Goal: Information Seeking & Learning: Learn about a topic

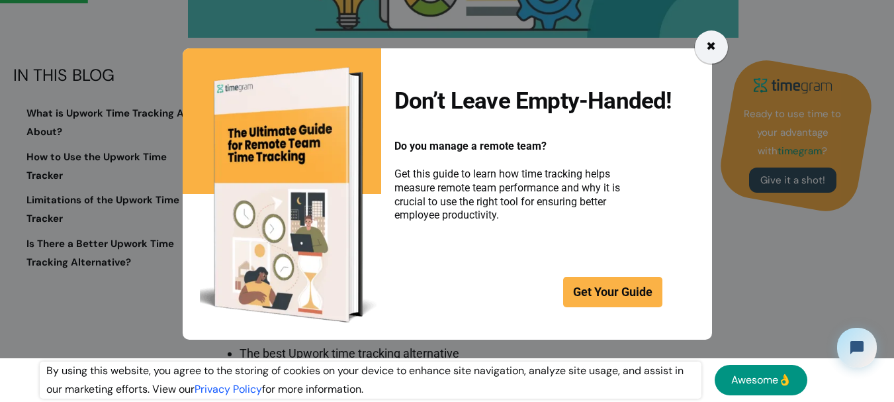
click at [705, 41] on div "✖" at bounding box center [711, 46] width 33 height 33
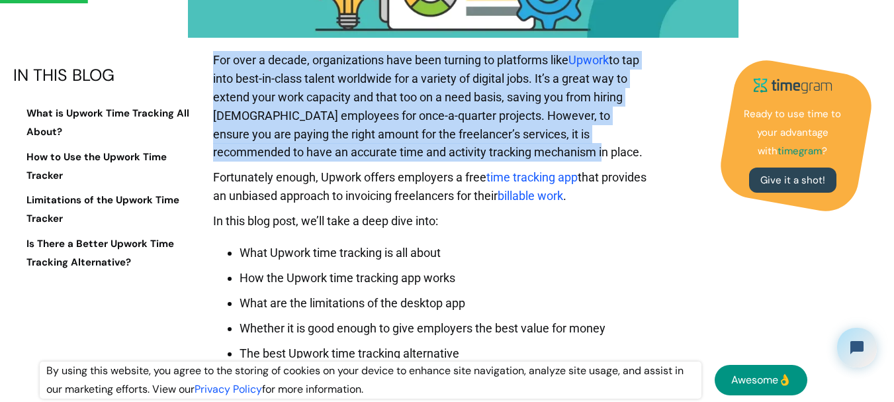
drag, startPoint x: 214, startPoint y: 58, endPoint x: 511, endPoint y: 158, distance: 313.6
click at [511, 158] on p "For over a decade, organizations have been turning to platforms like Upwork to …" at bounding box center [430, 109] width 434 height 117
drag, startPoint x: 511, startPoint y: 158, endPoint x: 215, endPoint y: 64, distance: 310.5
click at [215, 64] on p "For over a decade, organizations have been turning to platforms like Upwork to …" at bounding box center [430, 109] width 434 height 117
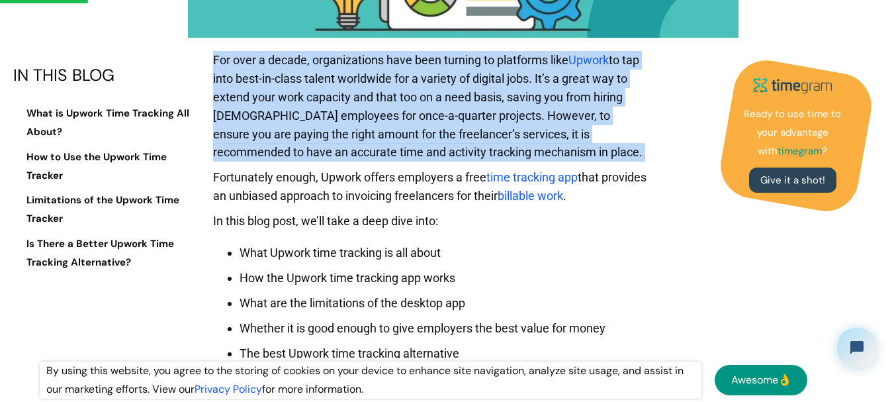
click at [215, 64] on p "For over a decade, organizations have been turning to platforms like Upwork to …" at bounding box center [430, 109] width 434 height 117
drag, startPoint x: 215, startPoint y: 64, endPoint x: 538, endPoint y: 148, distance: 333.6
click at [538, 148] on p "For over a decade, organizations have been turning to platforms like Upwork to …" at bounding box center [430, 109] width 434 height 117
drag, startPoint x: 538, startPoint y: 148, endPoint x: 212, endPoint y: 58, distance: 338.4
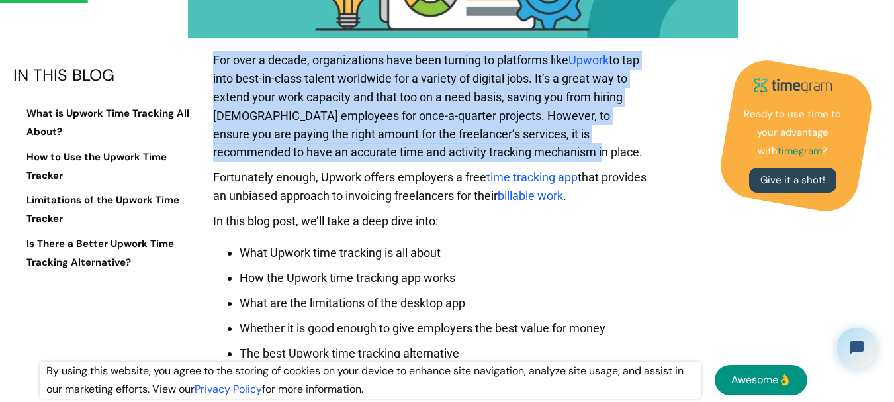
drag, startPoint x: 212, startPoint y: 58, endPoint x: 562, endPoint y: 156, distance: 364.3
click at [562, 156] on p "For over a decade, organizations have been turning to platforms like Upwork to …" at bounding box center [430, 109] width 434 height 117
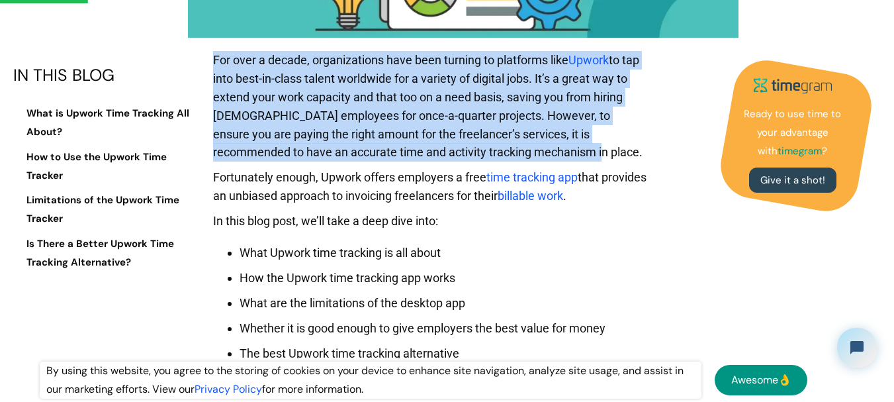
drag, startPoint x: 562, startPoint y: 156, endPoint x: 208, endPoint y: 58, distance: 367.4
drag, startPoint x: 208, startPoint y: 58, endPoint x: 576, endPoint y: 152, distance: 379.2
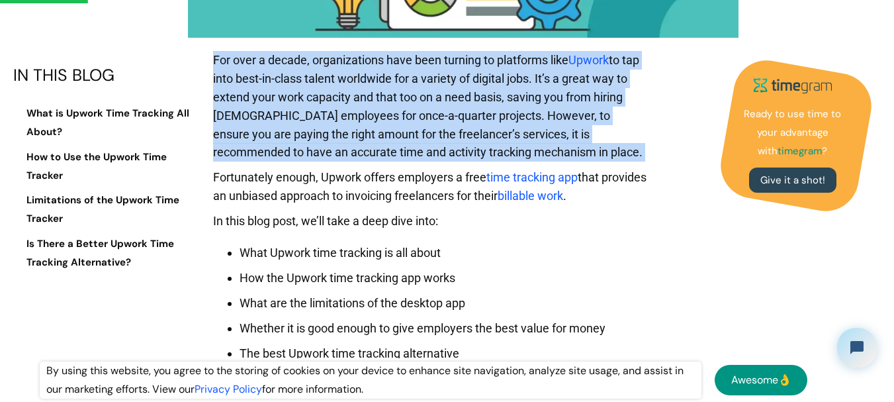
click at [576, 152] on p "For over a decade, organizations have been turning to platforms like Upwork to …" at bounding box center [430, 109] width 434 height 117
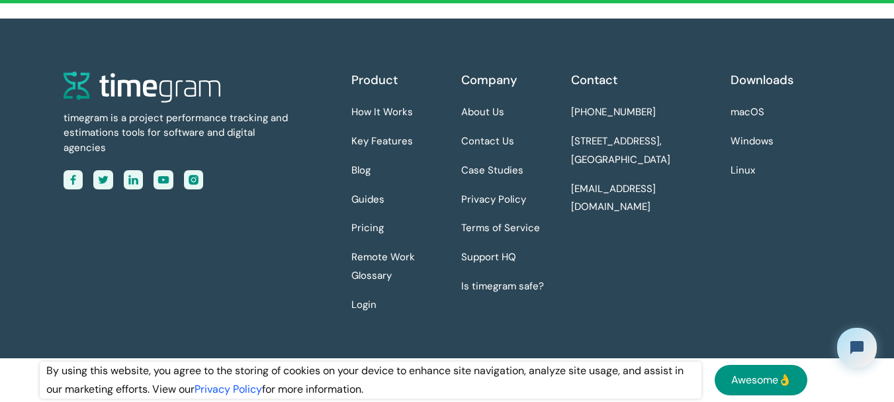
scroll to position [7421, 0]
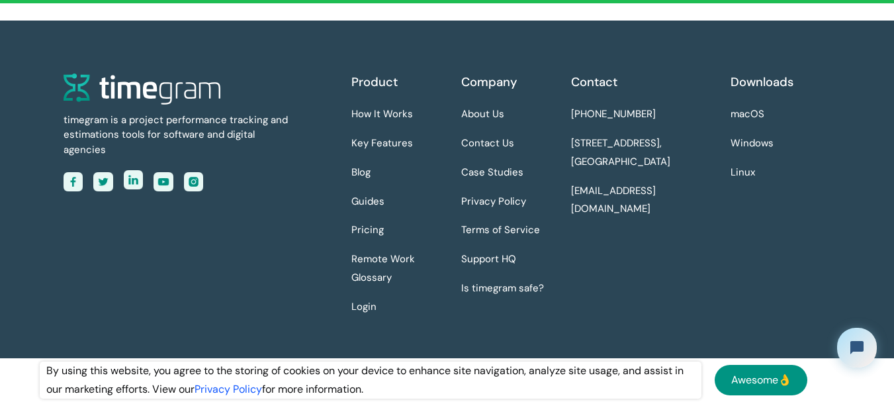
click at [137, 184] on img at bounding box center [134, 180] width 20 height 20
click at [73, 184] on img at bounding box center [74, 180] width 20 height 20
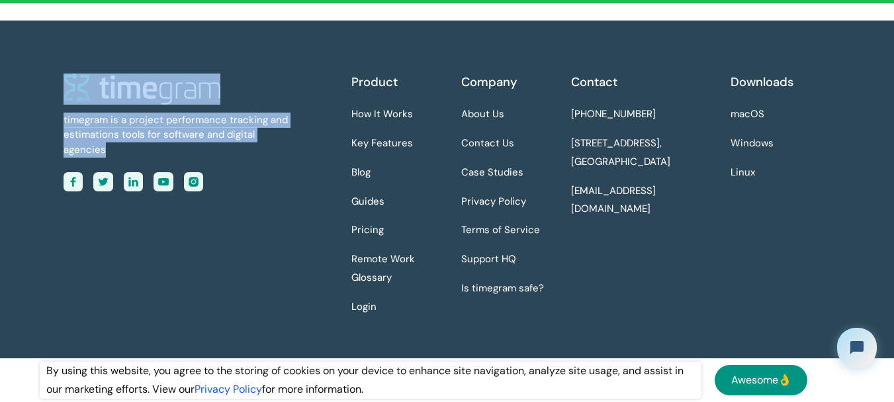
drag, startPoint x: 299, startPoint y: 155, endPoint x: 0, endPoint y: 77, distance: 309.1
click at [0, 77] on div "timegram is a project performance tracking and estimations tools for software a…" at bounding box center [447, 217] width 894 height 393
drag, startPoint x: 19, startPoint y: 97, endPoint x: 256, endPoint y: 197, distance: 257.1
click at [256, 197] on div "timegram is a project performance tracking and estimations tools for software a…" at bounding box center [447, 217] width 894 height 393
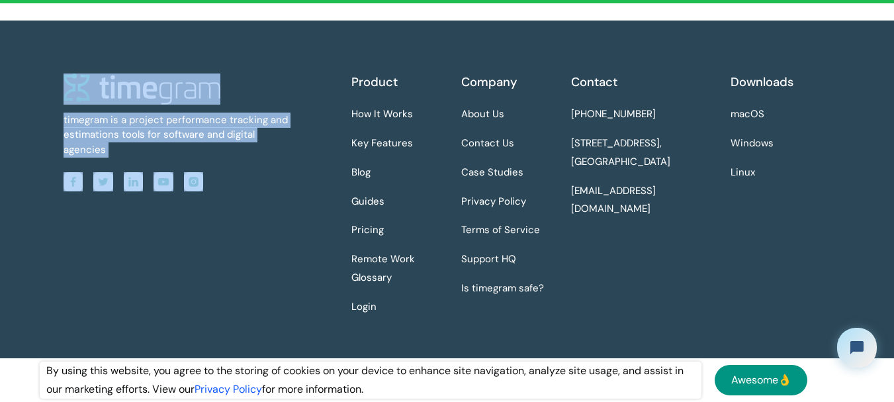
click at [256, 197] on div "timegram is a project performance tracking and estimations tools for software a…" at bounding box center [208, 199] width 288 height 253
drag, startPoint x: 252, startPoint y: 198, endPoint x: 11, endPoint y: 79, distance: 268.4
click at [11, 79] on div "timegram is a project performance tracking and estimations tools for software a…" at bounding box center [447, 217] width 894 height 393
drag, startPoint x: 11, startPoint y: 79, endPoint x: 208, endPoint y: 193, distance: 227.1
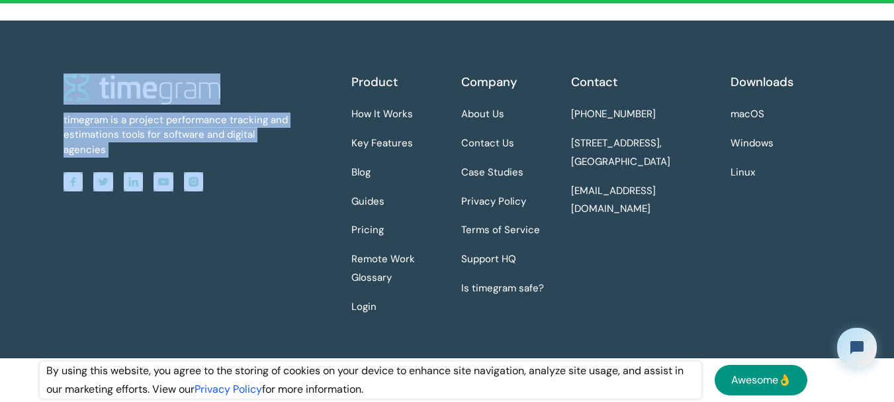
click at [208, 193] on div "timegram is a project performance tracking and estimations tools for software a…" at bounding box center [447, 217] width 894 height 393
click at [208, 192] on div at bounding box center [137, 182] width 146 height 20
drag, startPoint x: 208, startPoint y: 193, endPoint x: 40, endPoint y: 104, distance: 190.3
click at [40, 104] on div "timegram is a project performance tracking and estimations tools for software a…" at bounding box center [447, 217] width 847 height 393
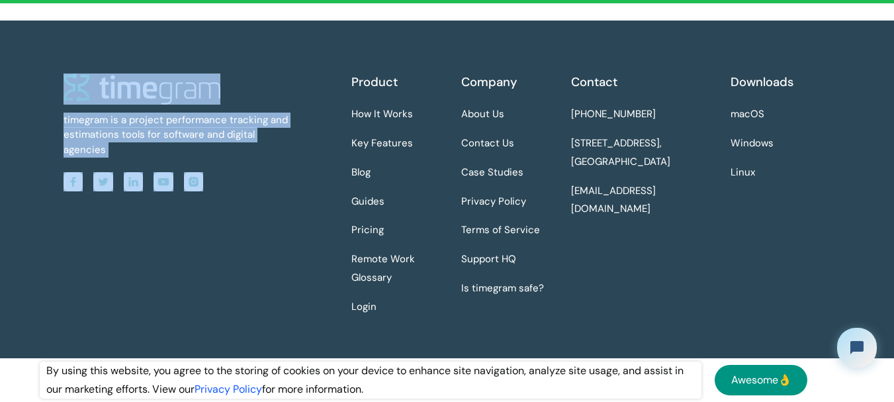
drag, startPoint x: 40, startPoint y: 104, endPoint x: 208, endPoint y: 198, distance: 192.9
click at [208, 198] on div "timegram is a project performance tracking and estimations tools for software a…" at bounding box center [447, 217] width 847 height 393
click at [208, 198] on div "timegram is a project performance tracking and estimations tools for software a…" at bounding box center [208, 199] width 288 height 253
drag, startPoint x: 56, startPoint y: 106, endPoint x: 241, endPoint y: 194, distance: 205.1
click at [241, 194] on div "timegram is a project performance tracking and estimations tools for software a…" at bounding box center [447, 217] width 847 height 393
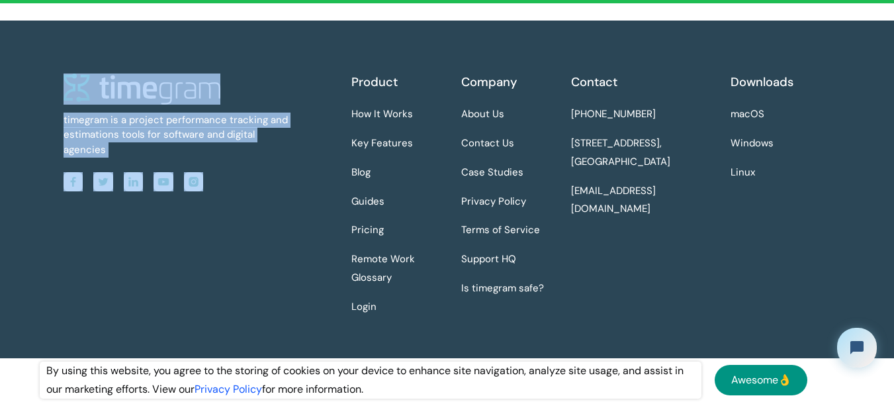
click at [241, 194] on div "timegram is a project performance tracking and estimations tools for software a…" at bounding box center [208, 199] width 288 height 253
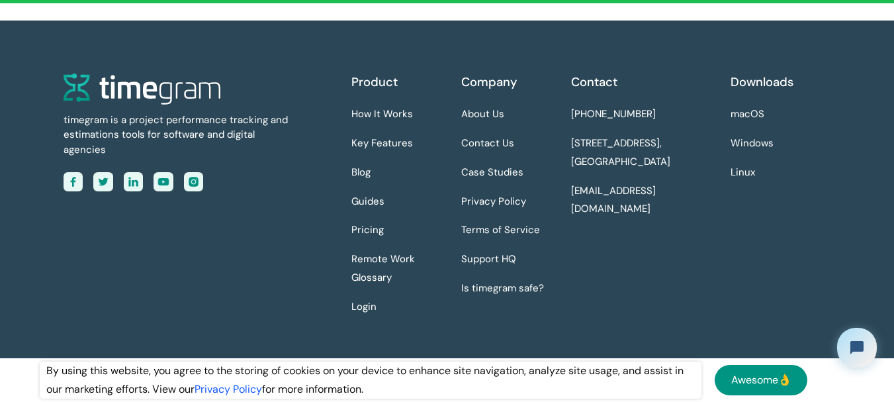
drag, startPoint x: 241, startPoint y: 194, endPoint x: 218, endPoint y: 181, distance: 26.3
click at [218, 181] on div "timegram is a project performance tracking and estimations tools for software a…" at bounding box center [208, 199] width 288 height 253
